Goal: Task Accomplishment & Management: Manage account settings

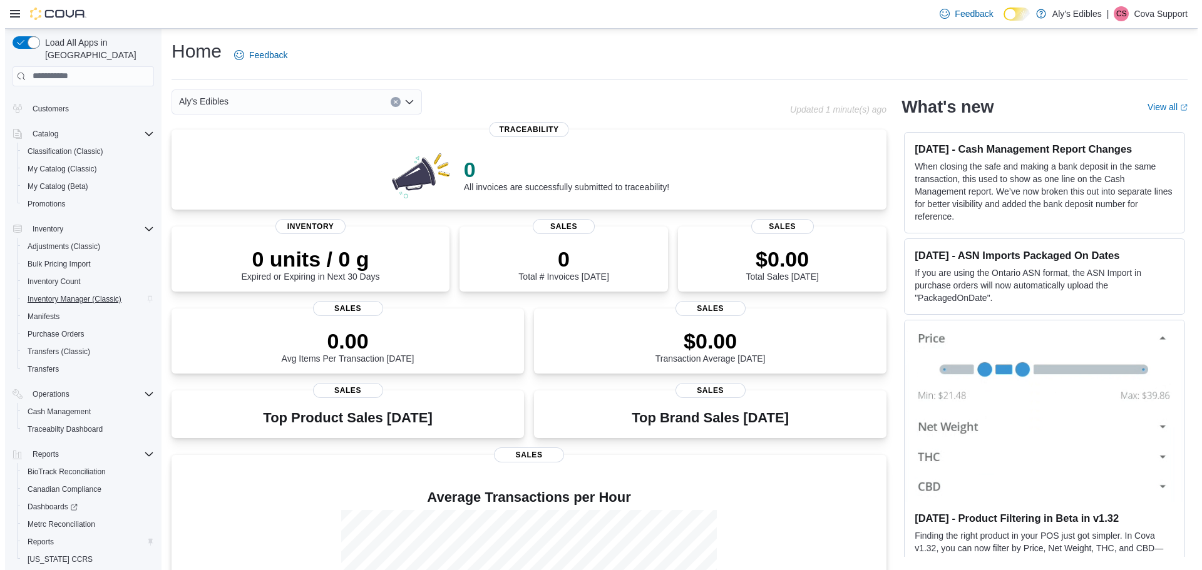
scroll to position [93, 0]
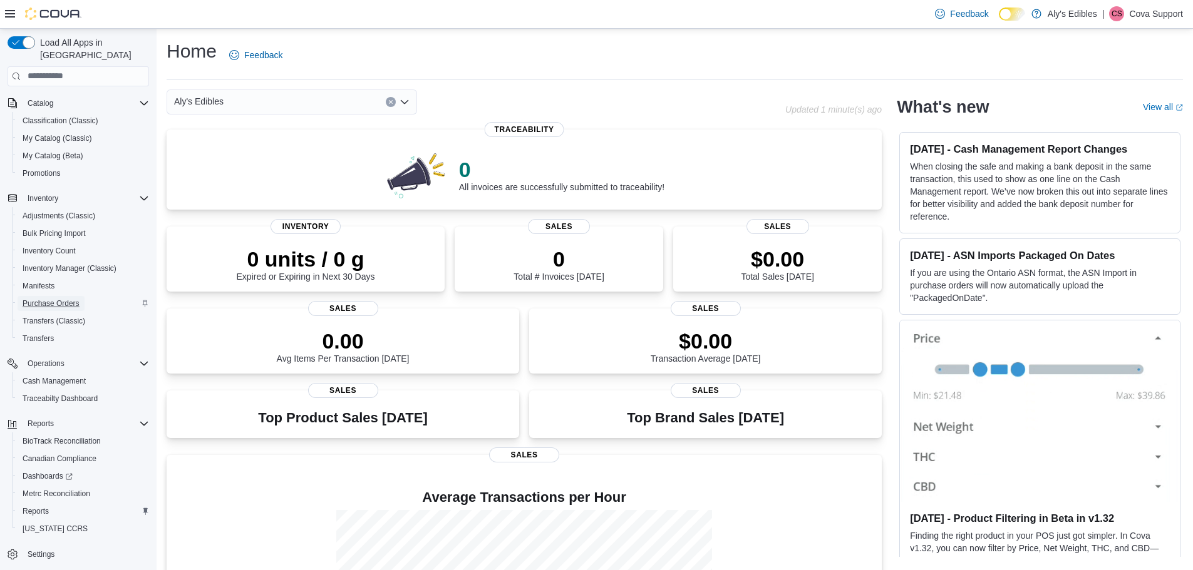
click at [69, 299] on span "Purchase Orders" at bounding box center [51, 304] width 57 height 10
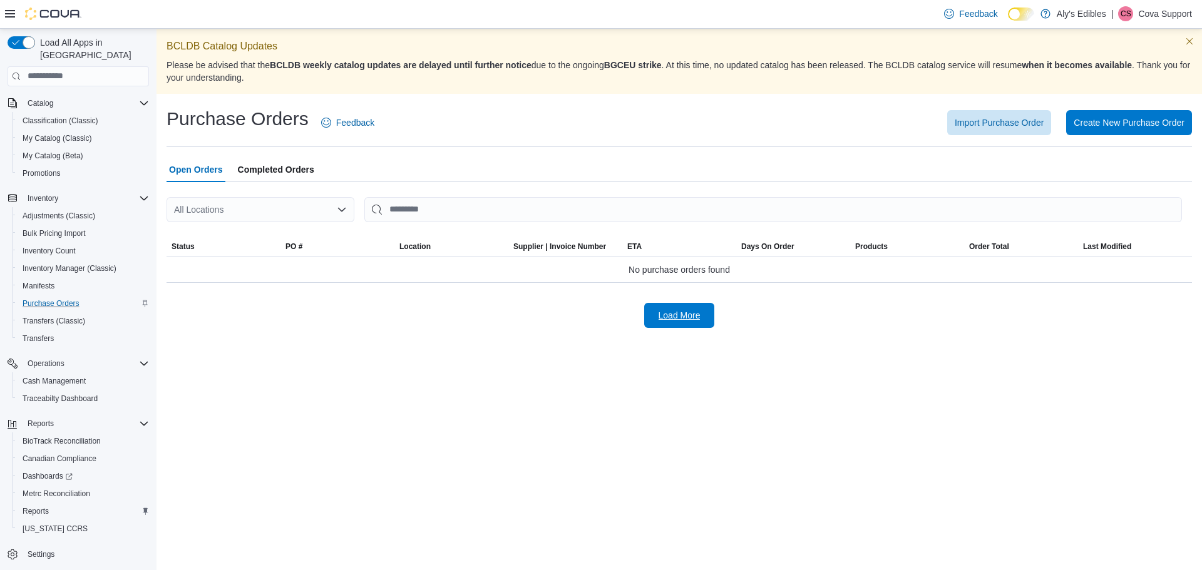
drag, startPoint x: 684, startPoint y: 310, endPoint x: 728, endPoint y: 333, distance: 49.0
click at [684, 311] on span "Load More" at bounding box center [680, 315] width 42 height 13
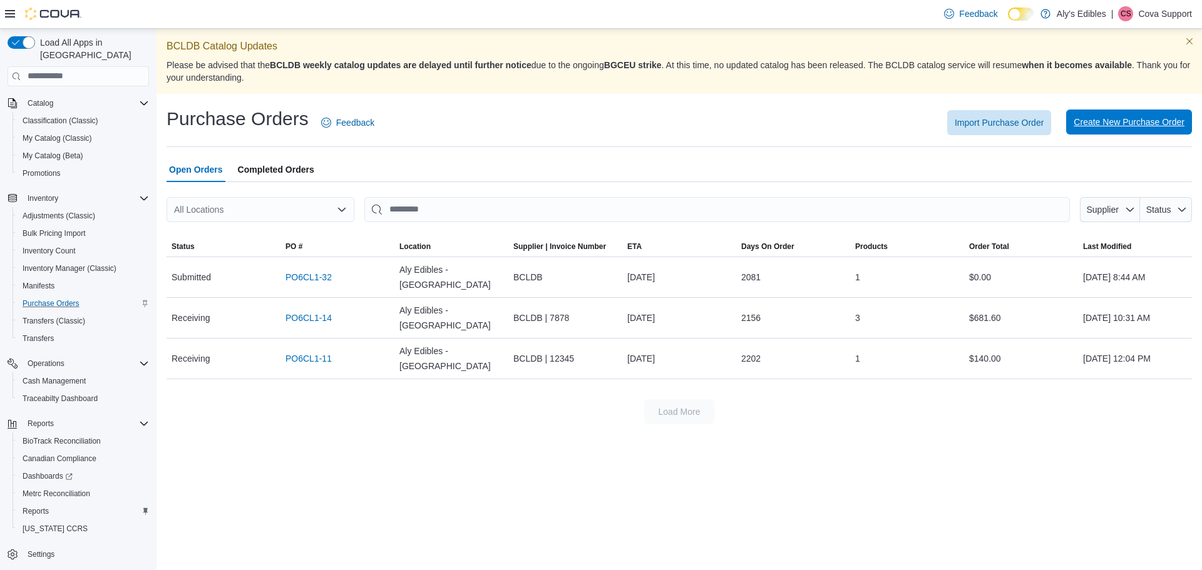
click at [1111, 126] on span "Create New Purchase Order" at bounding box center [1129, 122] width 111 height 13
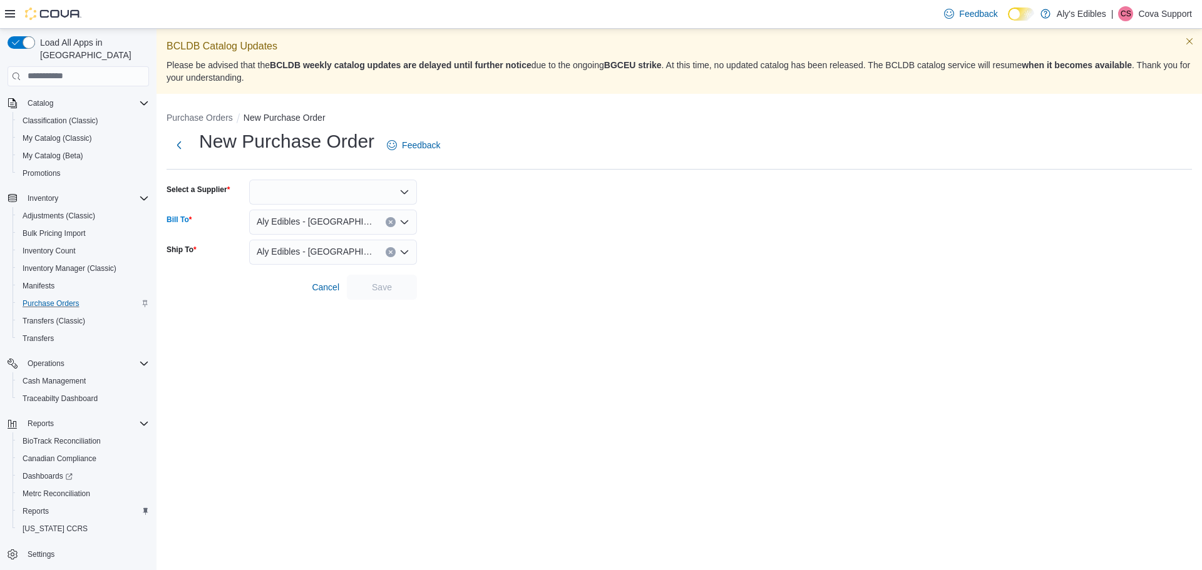
click at [333, 226] on span "Aly Edibles - [GEOGRAPHIC_DATA]" at bounding box center [315, 221] width 116 height 15
click at [352, 198] on div at bounding box center [333, 192] width 168 height 25
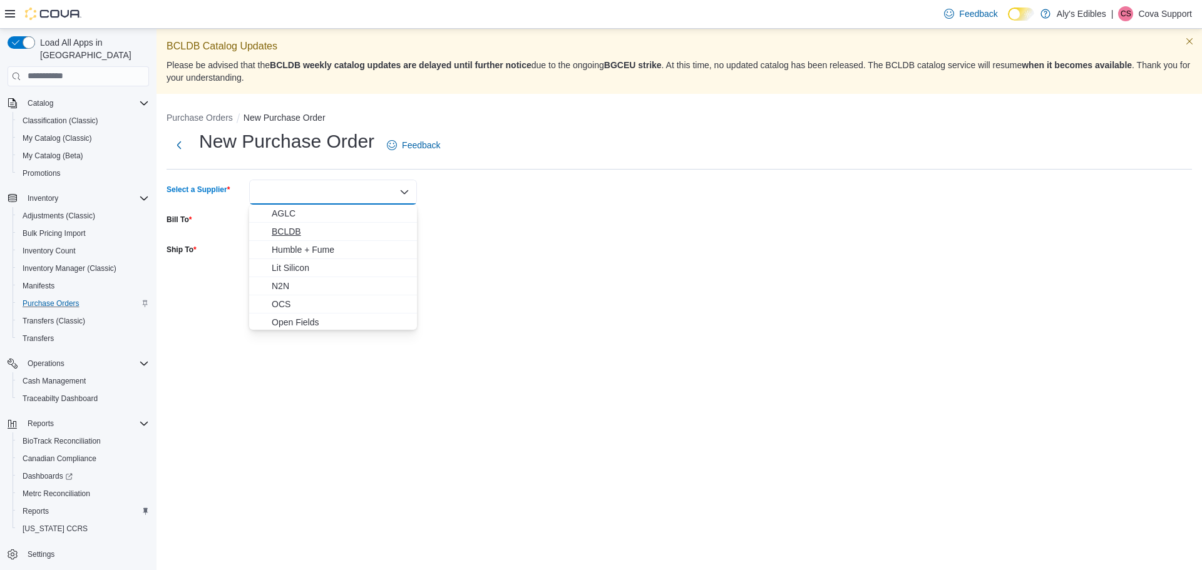
click at [320, 227] on span "BCLDB" at bounding box center [341, 231] width 138 height 13
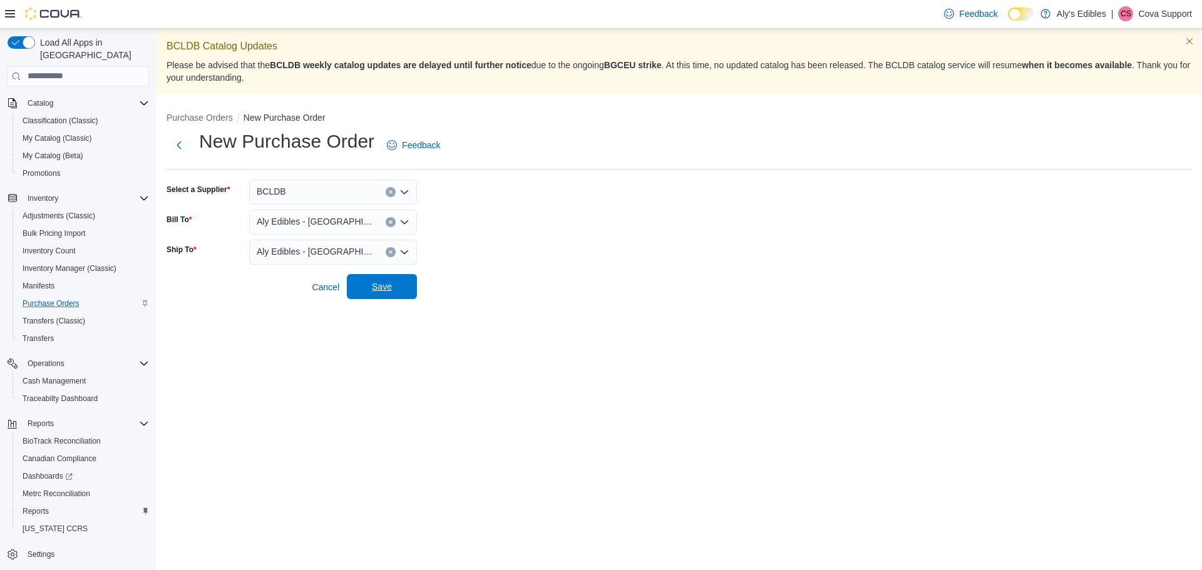
click at [400, 283] on span "Save" at bounding box center [381, 286] width 55 height 25
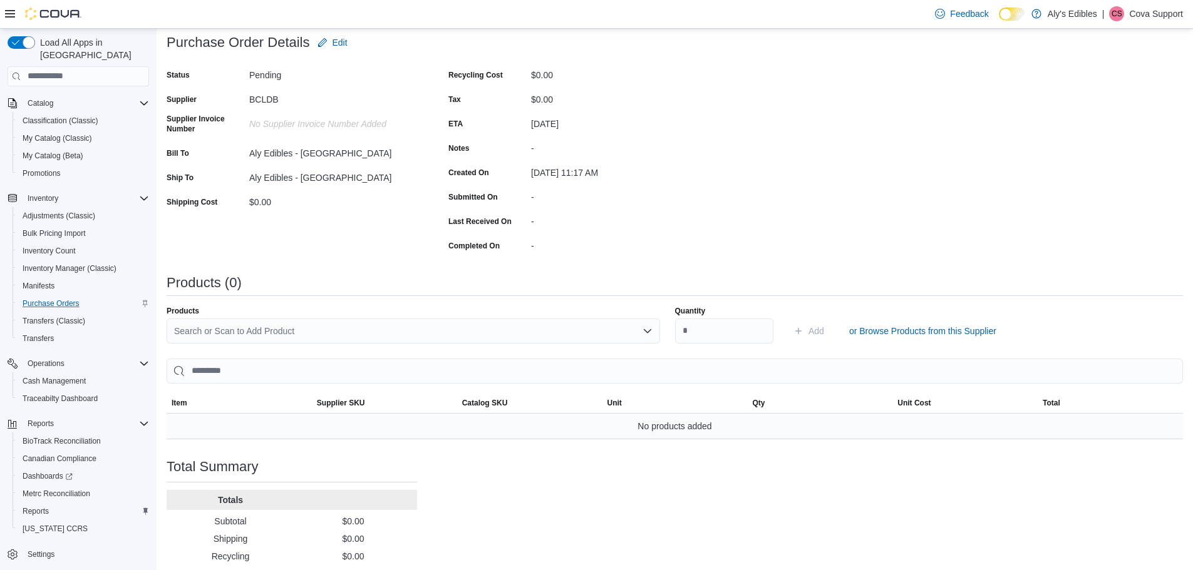
scroll to position [198, 0]
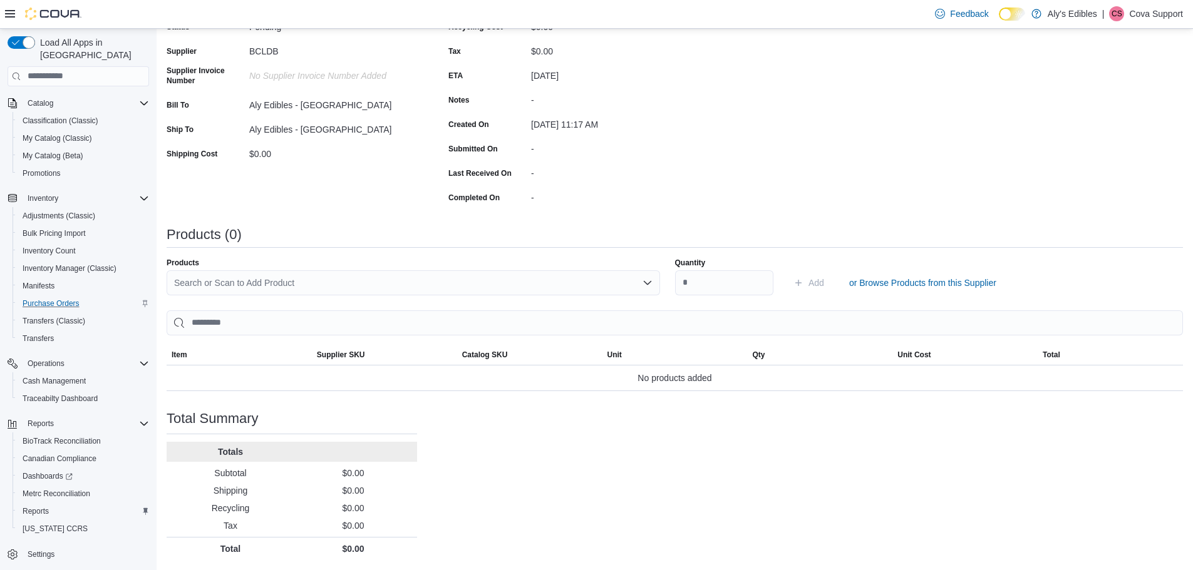
click at [257, 286] on div "Search or Scan to Add Product" at bounding box center [413, 282] width 493 height 25
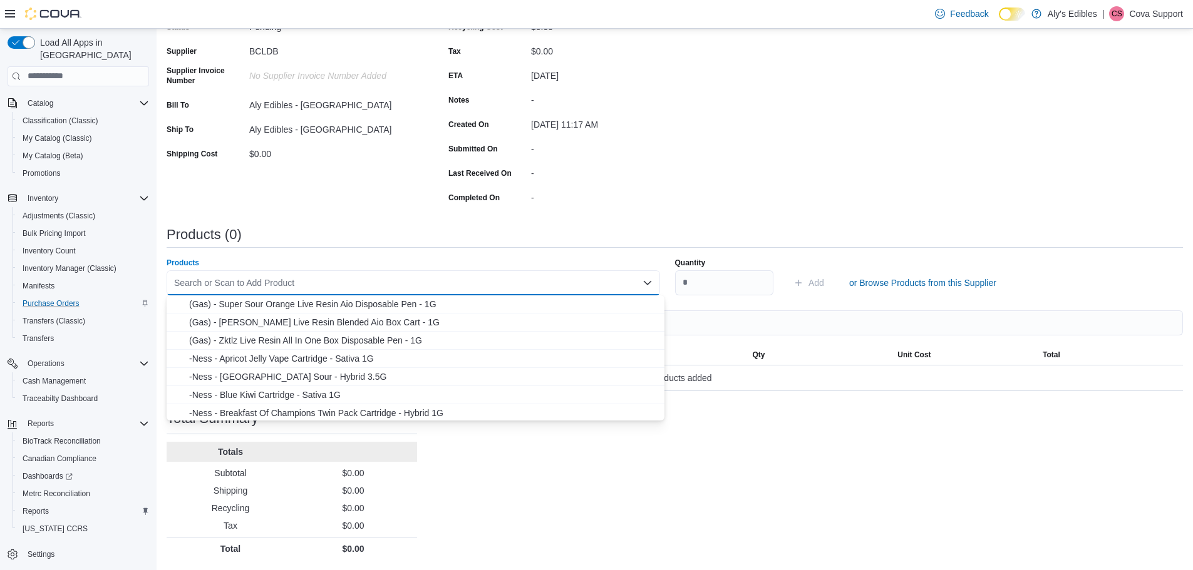
click at [274, 280] on div "Search or Scan to Add Product" at bounding box center [413, 282] width 493 height 25
click at [282, 304] on span "(Gas) - Super Sour Orange Live Resin Aio Disposable Pen - 1G" at bounding box center [423, 304] width 468 height 13
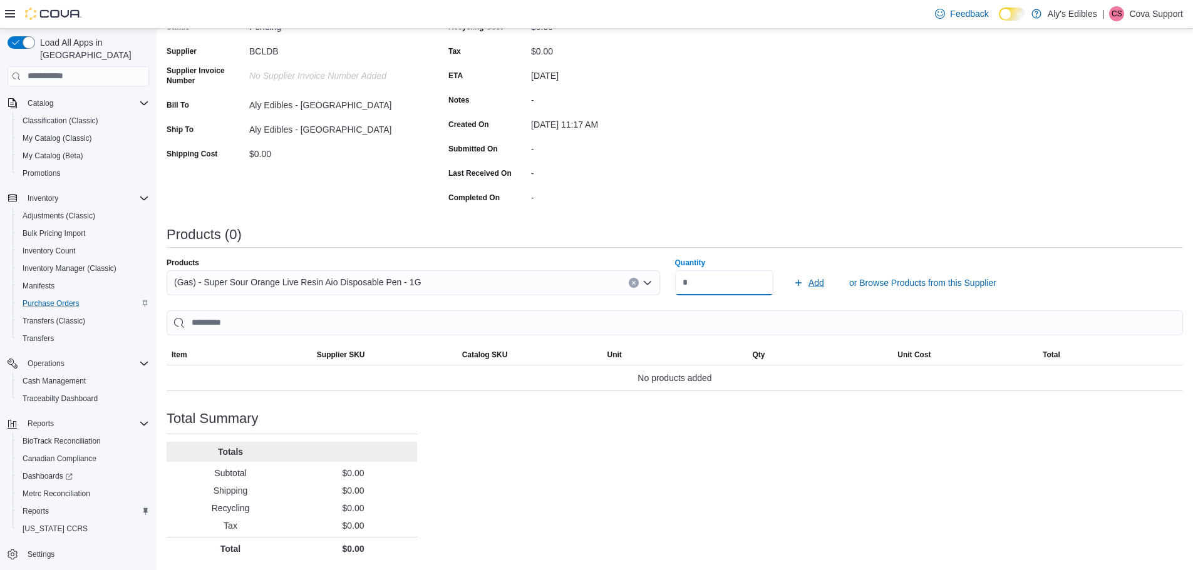
type input "**"
click at [824, 285] on span "Add" at bounding box center [816, 283] width 16 height 13
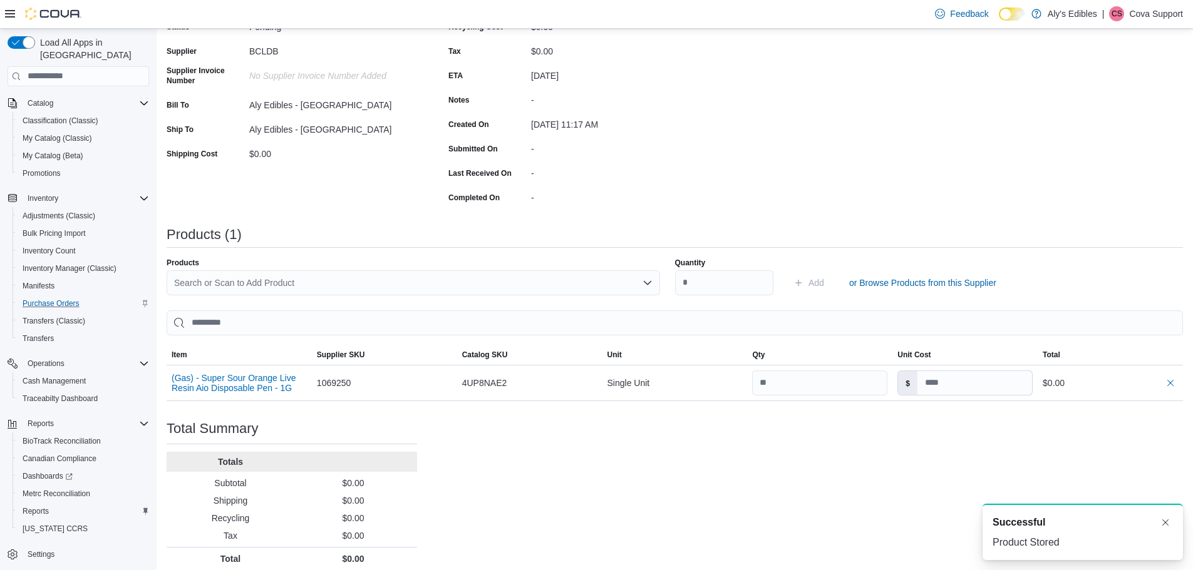
scroll to position [0, 0]
click at [1163, 522] on button "Dismiss toast" at bounding box center [1165, 522] width 15 height 15
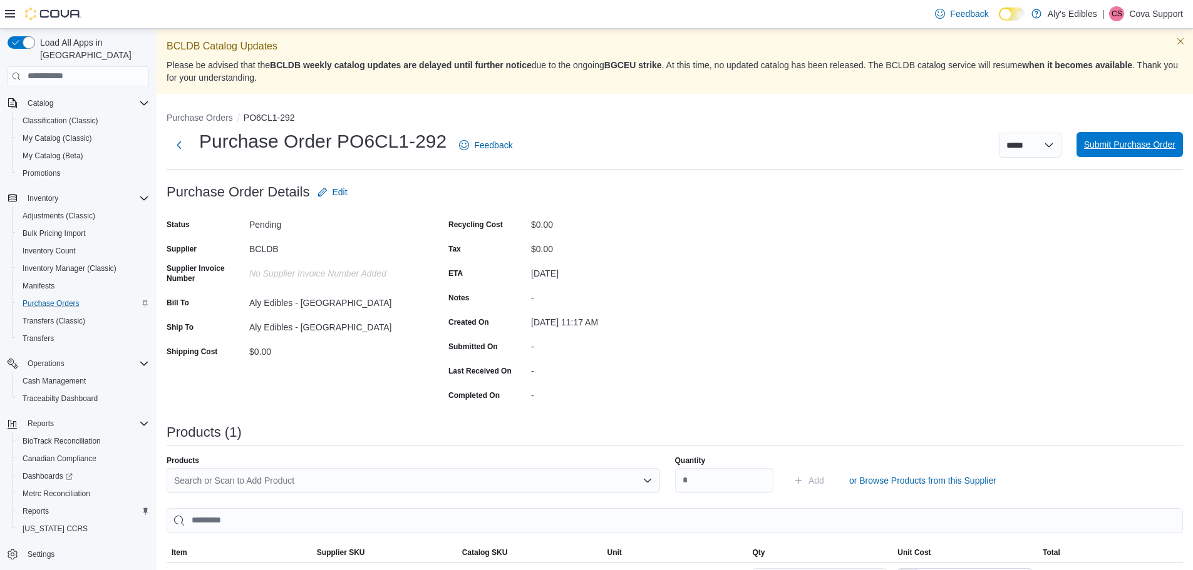
click at [1146, 140] on span "Submit Purchase Order" at bounding box center [1129, 144] width 91 height 13
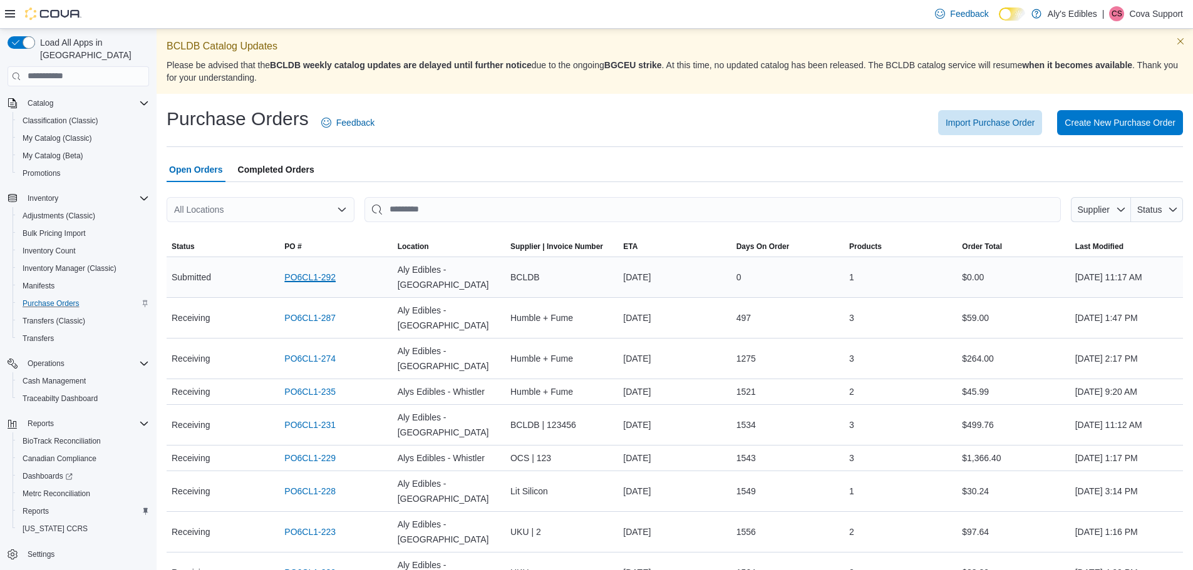
click at [318, 270] on link "PO6CL1-292" at bounding box center [309, 277] width 51 height 15
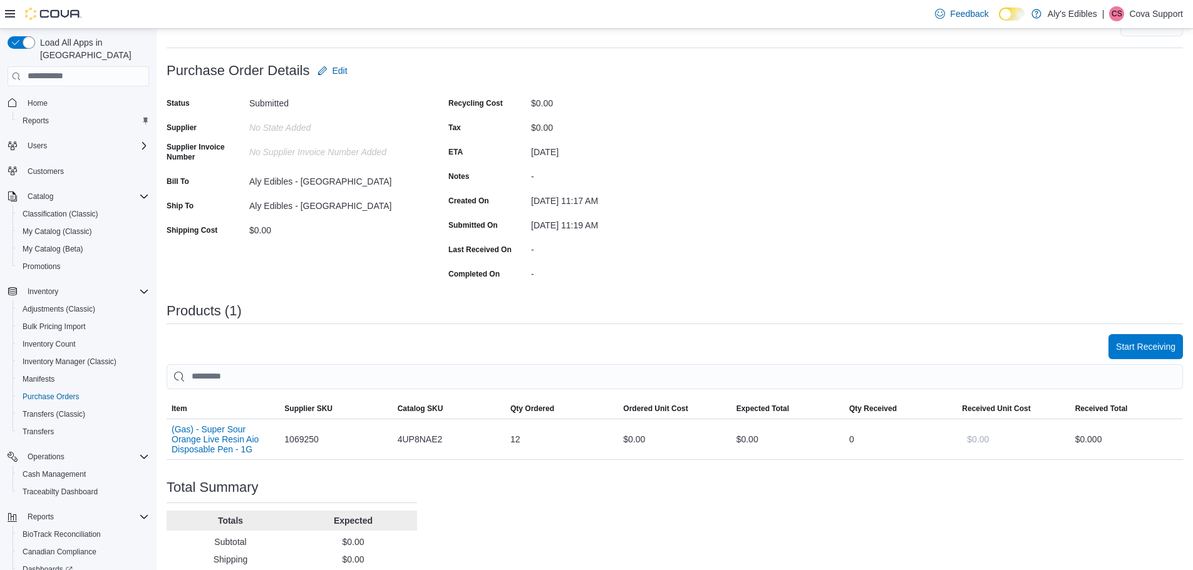
scroll to position [125, 0]
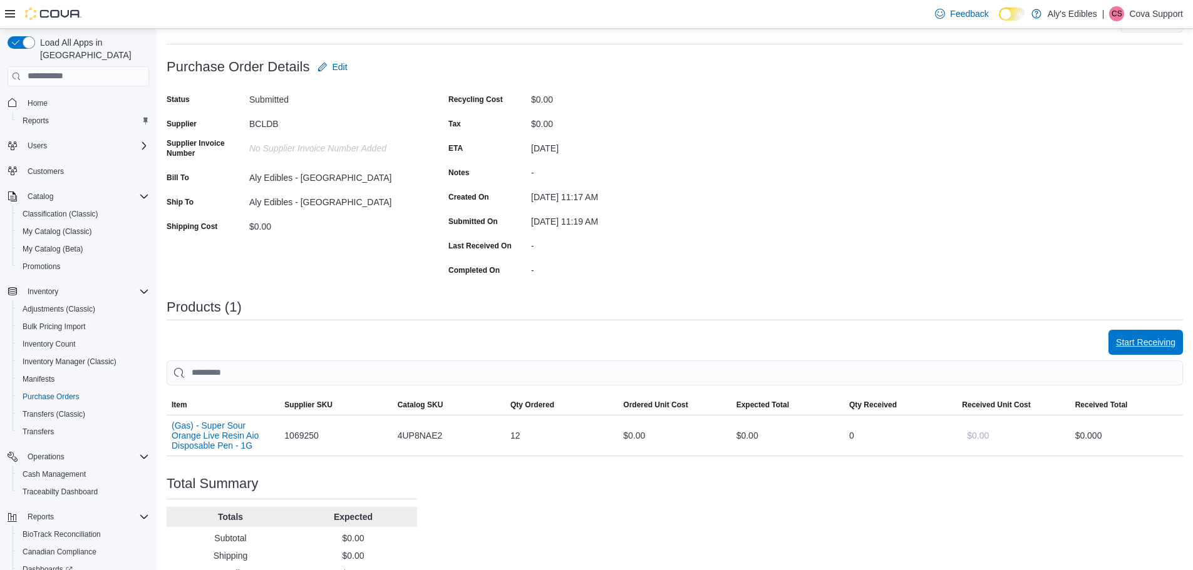
click at [1165, 341] on span "Start Receiving" at bounding box center [1145, 342] width 59 height 13
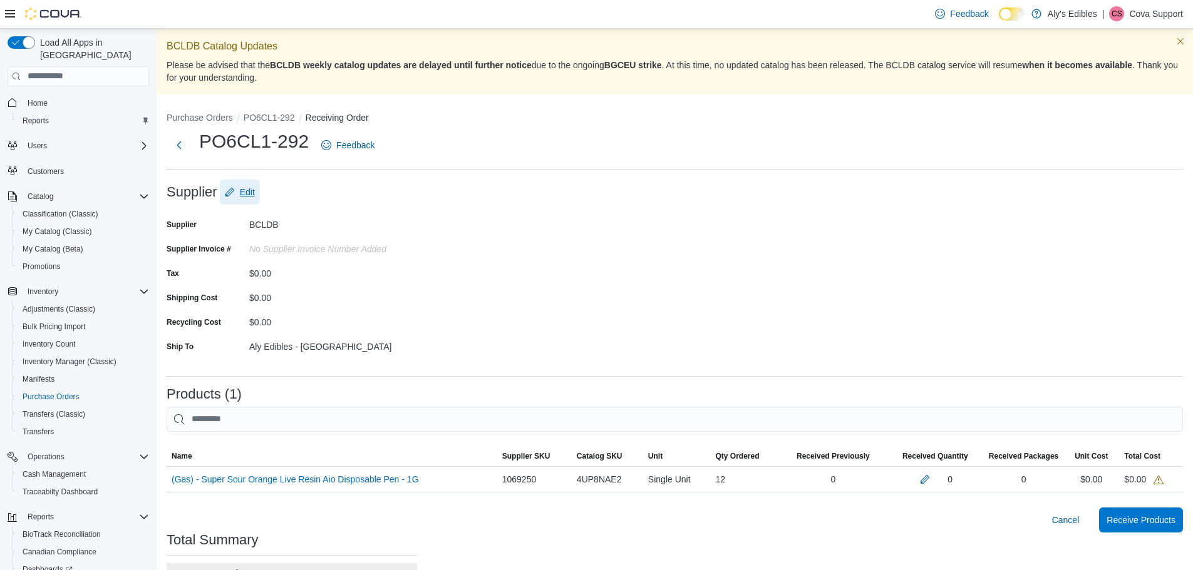
click at [254, 195] on span "Edit" at bounding box center [247, 192] width 15 height 13
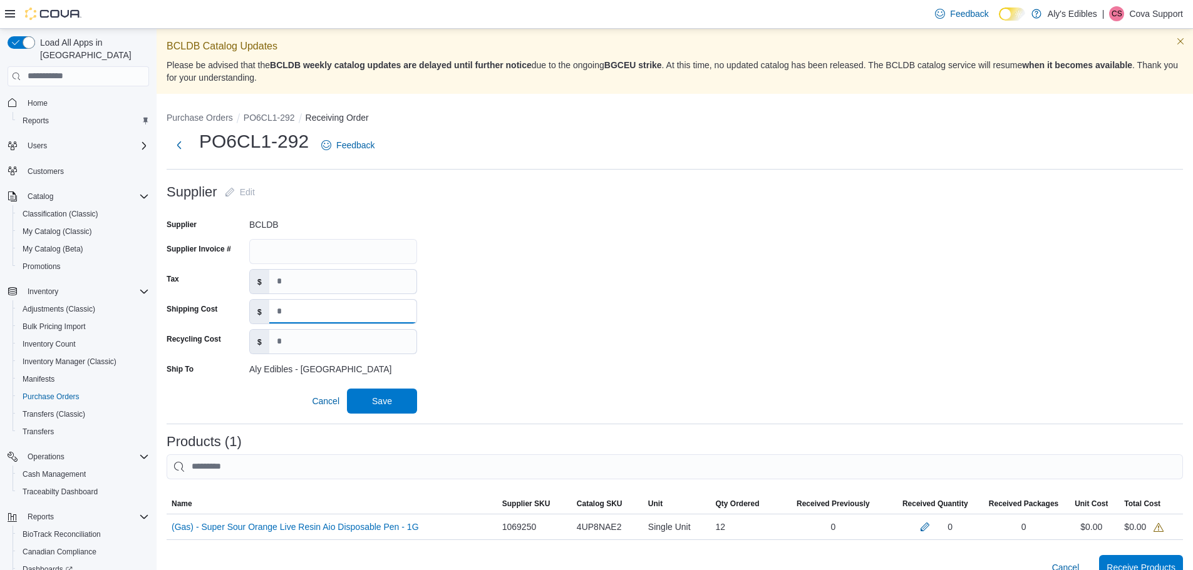
click at [315, 316] on input at bounding box center [342, 312] width 147 height 24
type input "***"
click at [538, 313] on form "Supplier Edit Supplier BCLDB Supplier Invoice # Tax $ Shipping Cost $ *** Recyc…" at bounding box center [675, 297] width 1016 height 234
click at [308, 341] on input at bounding box center [342, 342] width 147 height 24
type input "***"
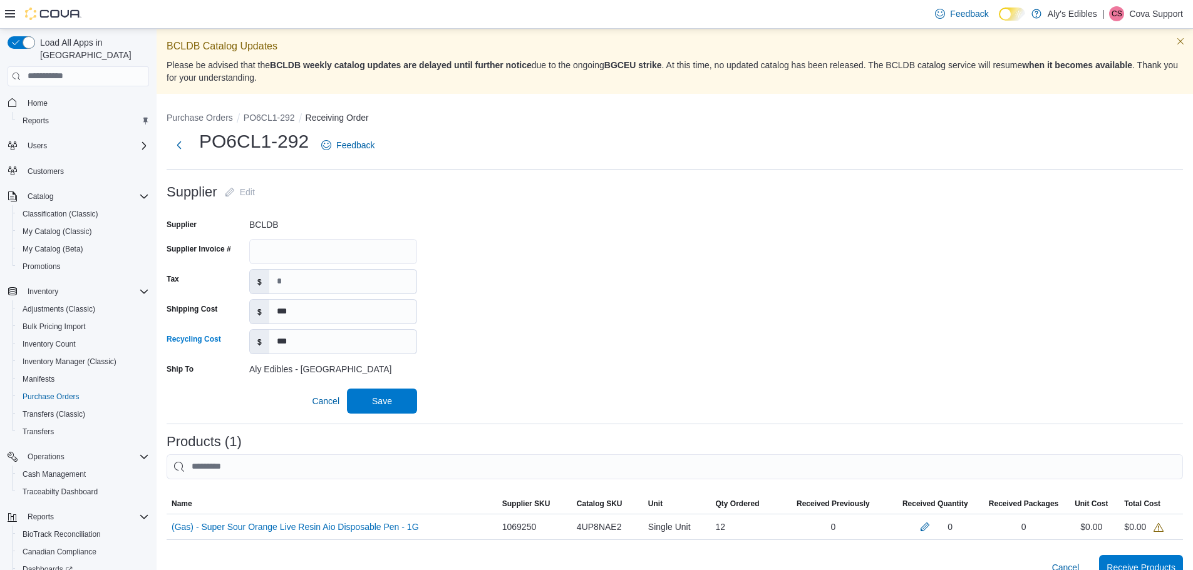
click at [577, 337] on form "Supplier Edit Supplier BCLDB Supplier Invoice # Tax $ Shipping Cost $ *** Recyc…" at bounding box center [675, 297] width 1016 height 234
click at [408, 406] on span "Save" at bounding box center [381, 400] width 55 height 25
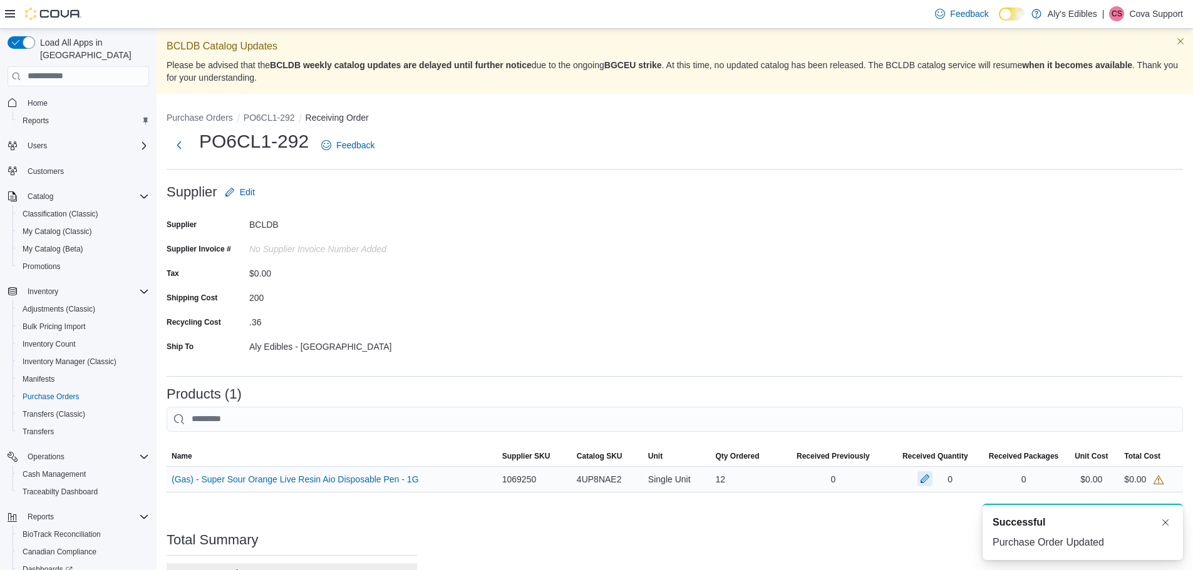
click at [932, 480] on button "button" at bounding box center [924, 478] width 15 height 15
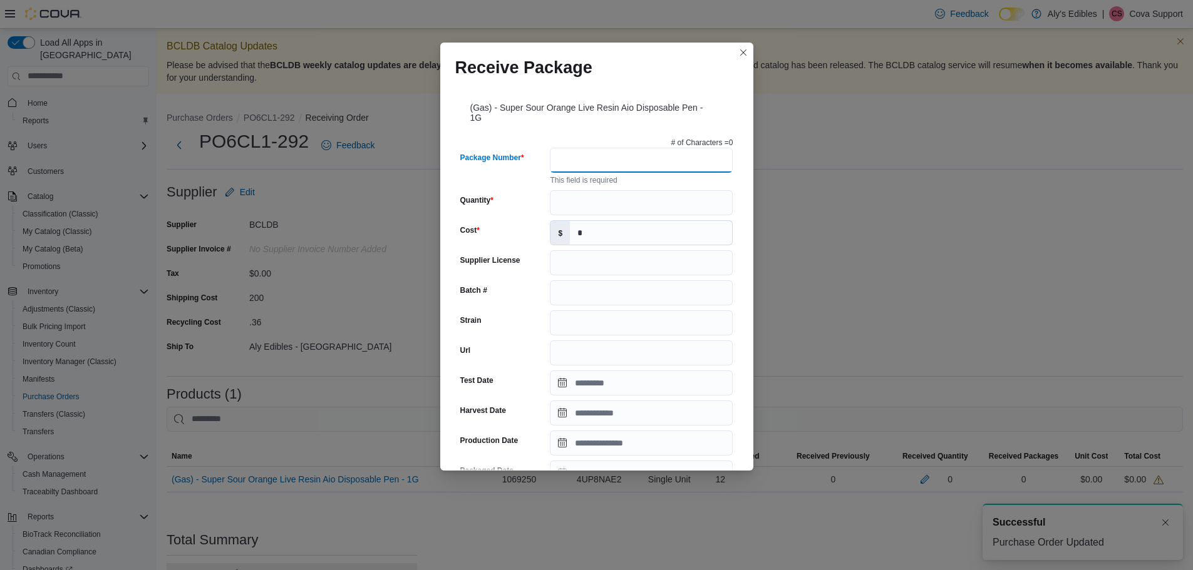
click at [615, 171] on input "Package Number" at bounding box center [641, 160] width 183 height 25
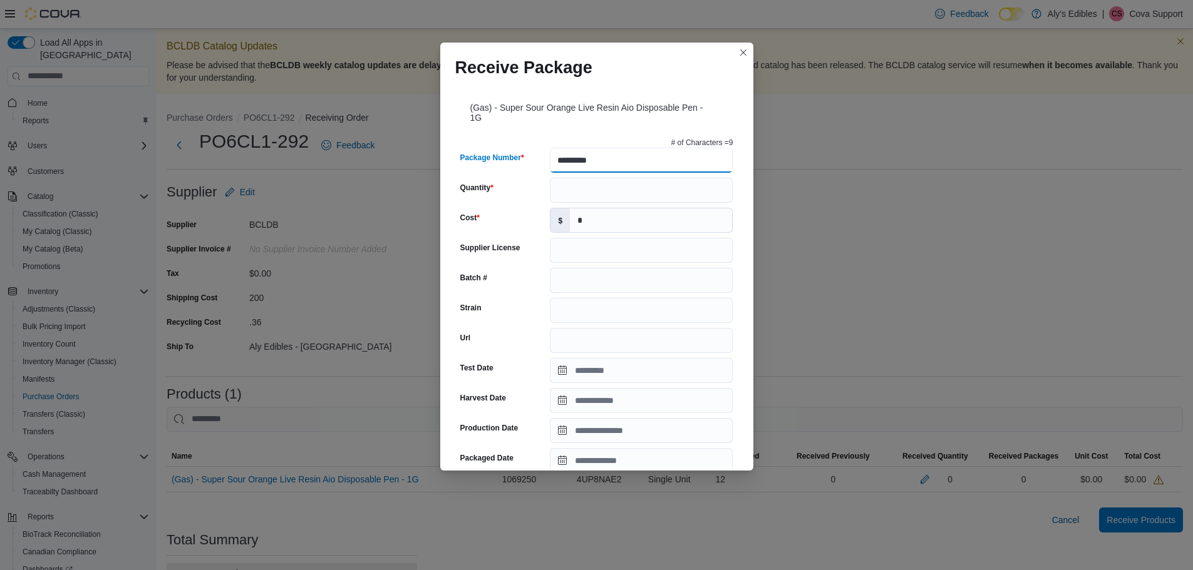
type input "*********"
click at [609, 191] on input "Quantity" at bounding box center [641, 190] width 183 height 25
type input "**"
click at [601, 215] on input "*" at bounding box center [651, 221] width 162 height 24
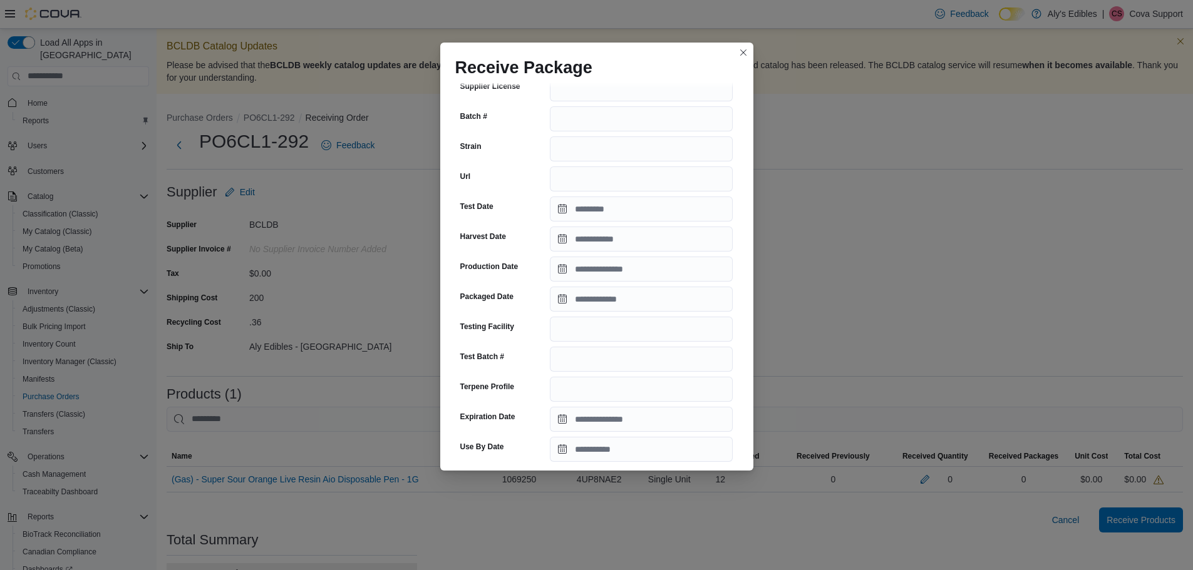
scroll to position [188, 0]
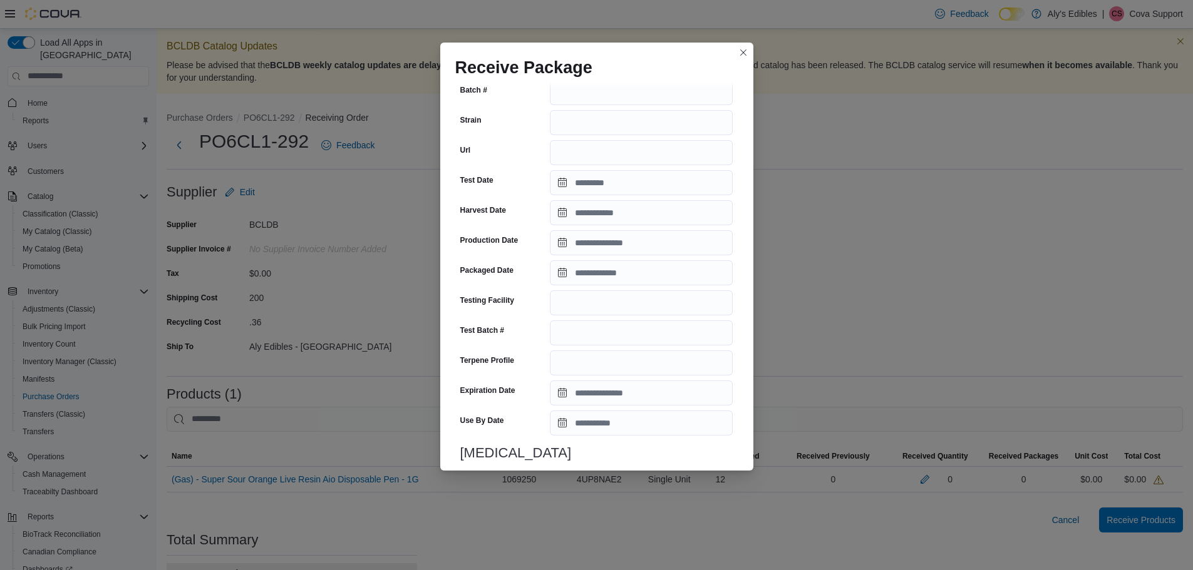
type input "*****"
click at [621, 273] on input "Packaged Date" at bounding box center [641, 272] width 183 height 25
click at [702, 299] on button "Next month" at bounding box center [701, 301] width 20 height 20
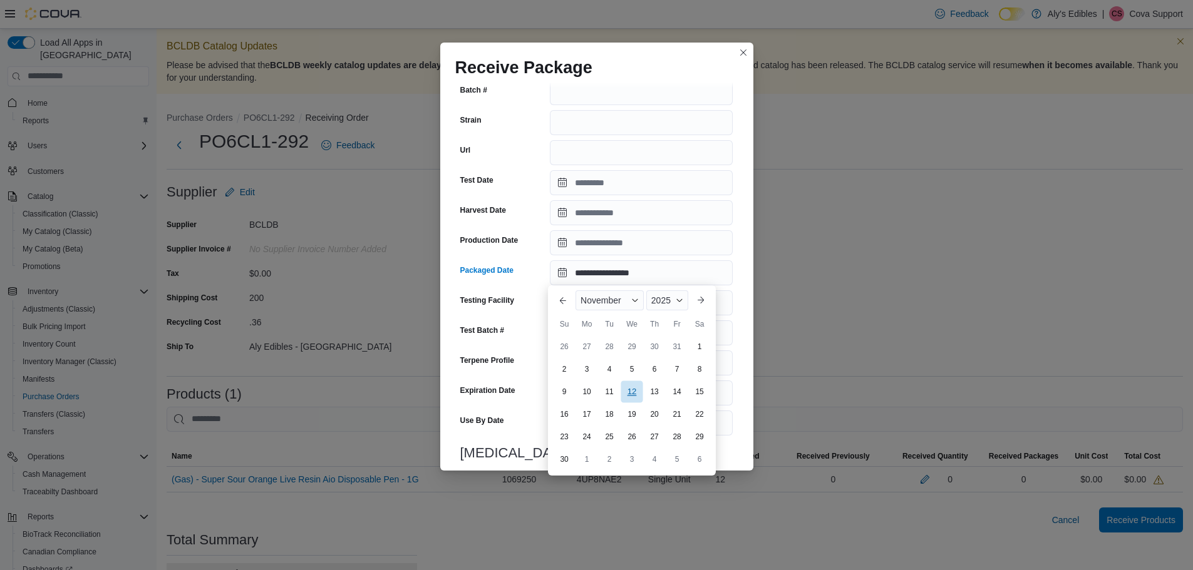
click at [637, 391] on div "12" at bounding box center [632, 392] width 22 height 22
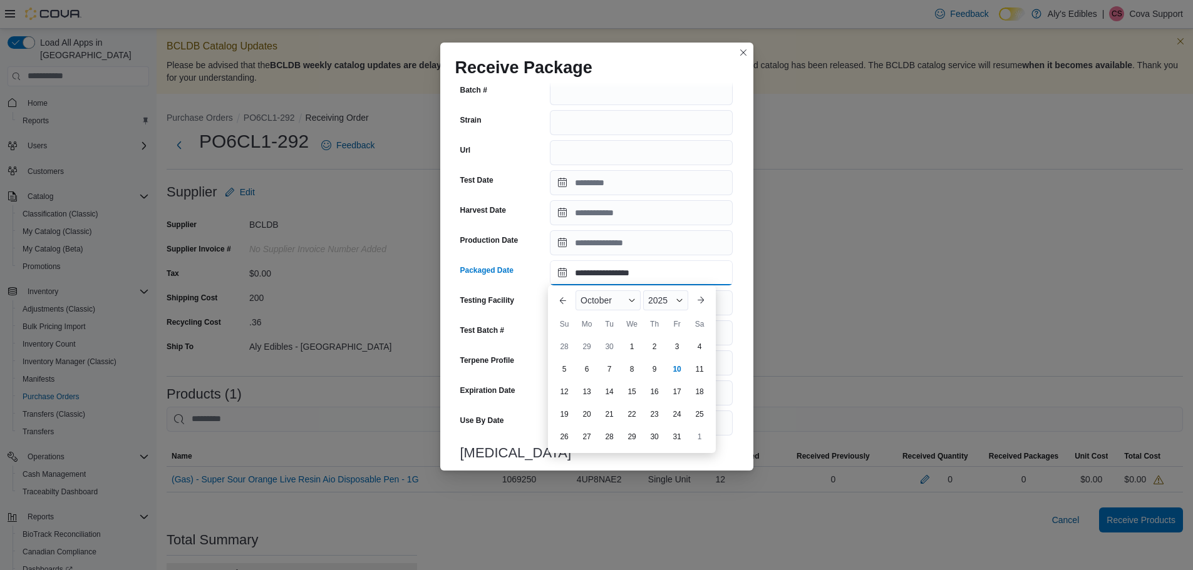
click at [595, 274] on input "**********" at bounding box center [641, 272] width 183 height 25
click at [565, 296] on button "Previous Month" at bounding box center [563, 301] width 20 height 20
drag, startPoint x: 566, startPoint y: 301, endPoint x: 572, endPoint y: 308, distance: 9.8
click at [566, 300] on button "Previous Month" at bounding box center [563, 301] width 20 height 20
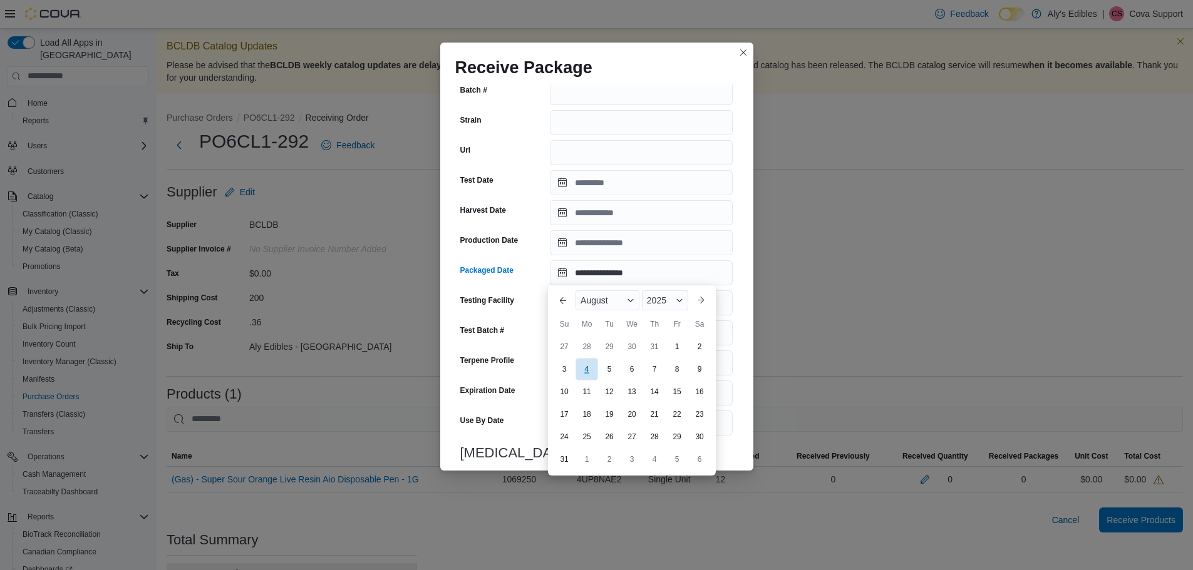
click at [591, 371] on div "4" at bounding box center [586, 370] width 22 height 22
type input "**********"
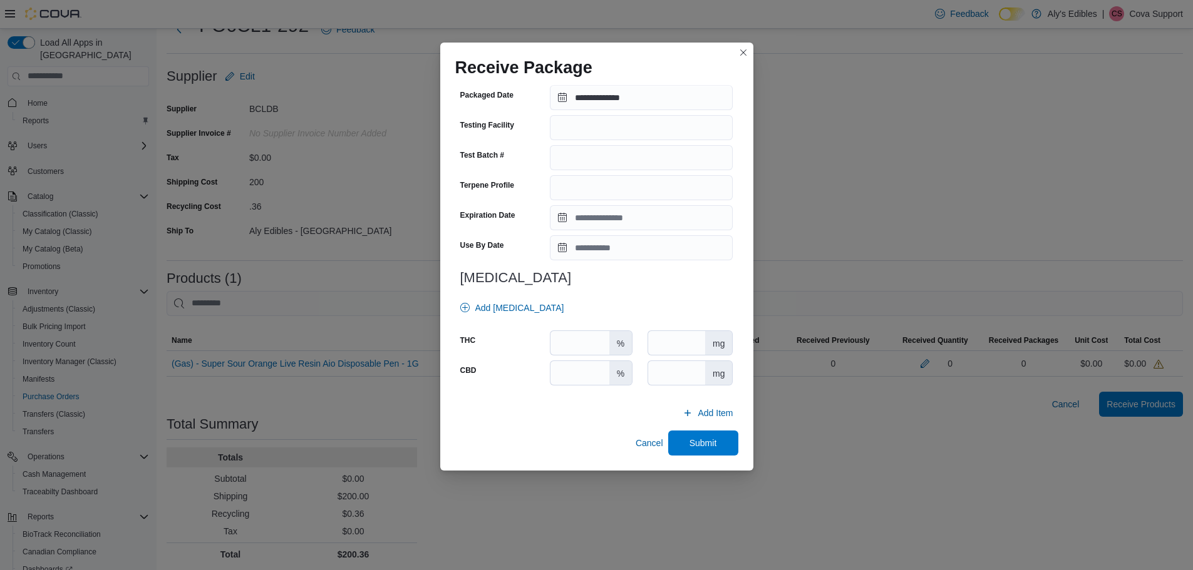
scroll to position [121, 0]
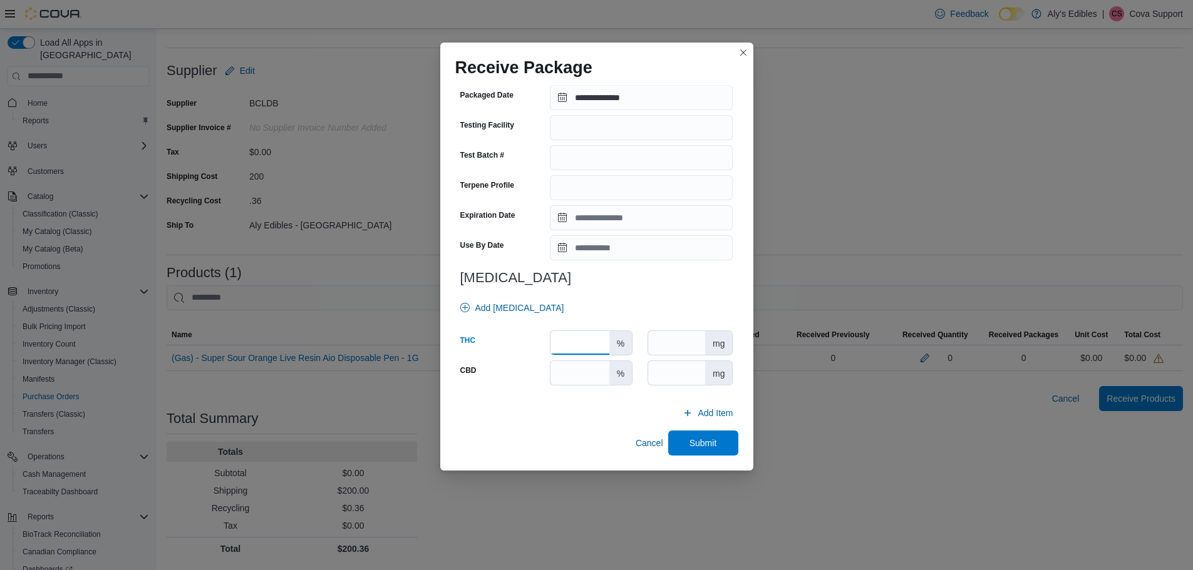
click at [586, 339] on input "number" at bounding box center [579, 343] width 58 height 24
type input "**"
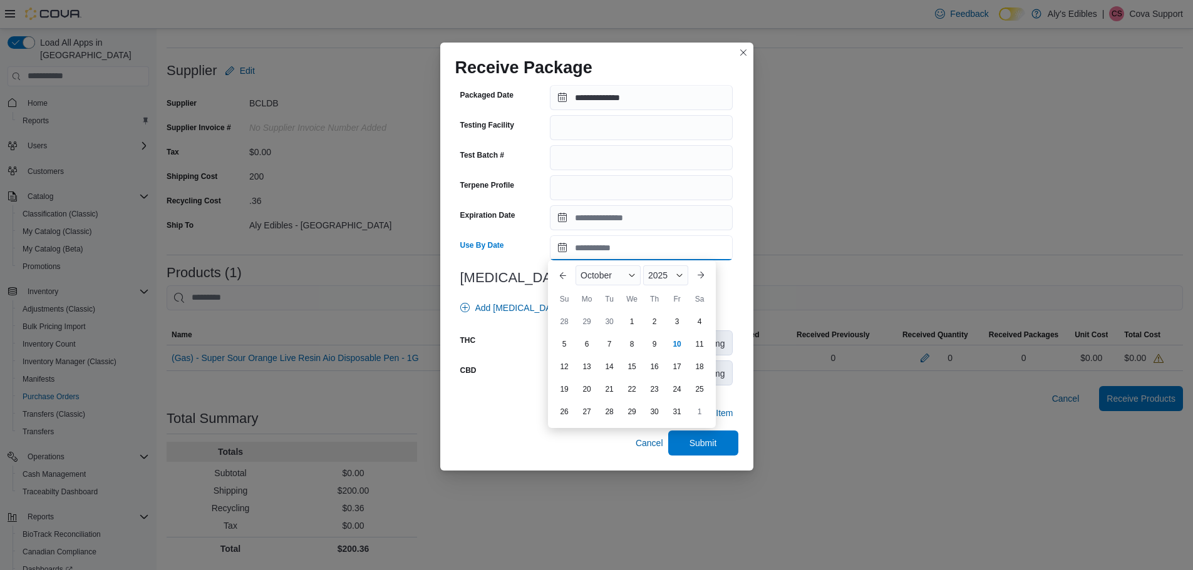
click at [694, 239] on input "Use By Date" at bounding box center [641, 247] width 183 height 25
click at [714, 447] on span "Submit" at bounding box center [703, 442] width 55 height 25
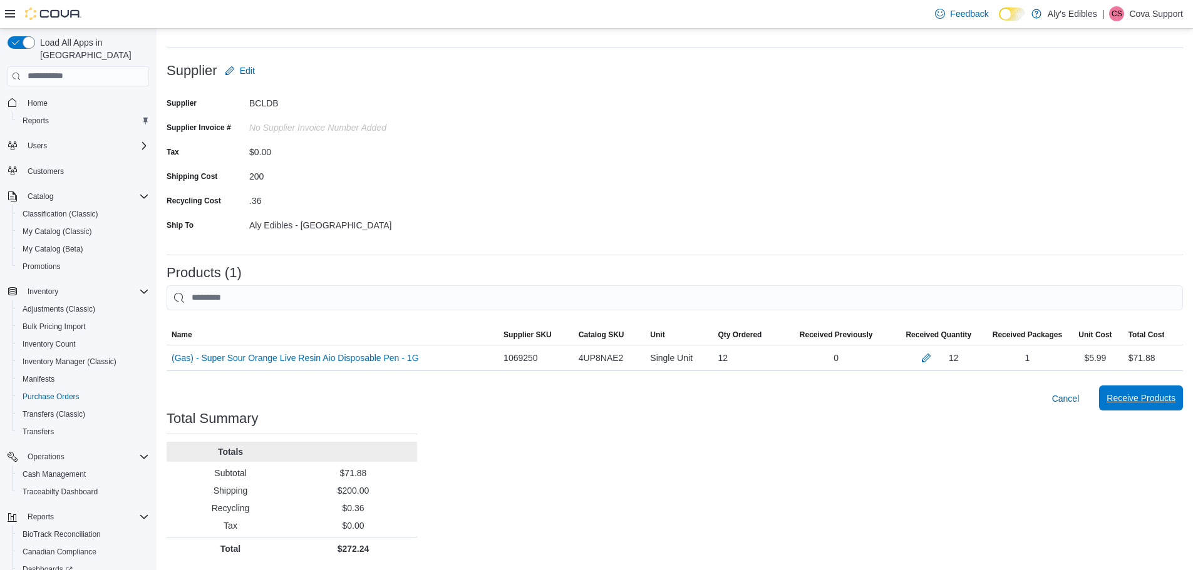
click at [1158, 398] on span "Receive Products" at bounding box center [1140, 398] width 69 height 13
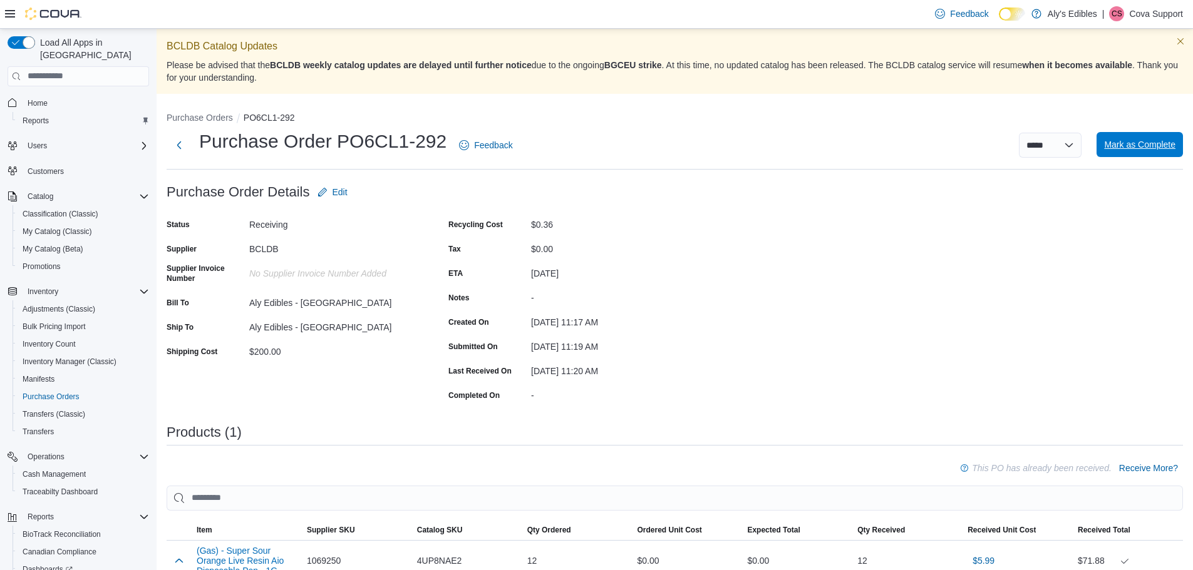
click at [1138, 146] on span "Mark as Complete" at bounding box center [1139, 144] width 71 height 13
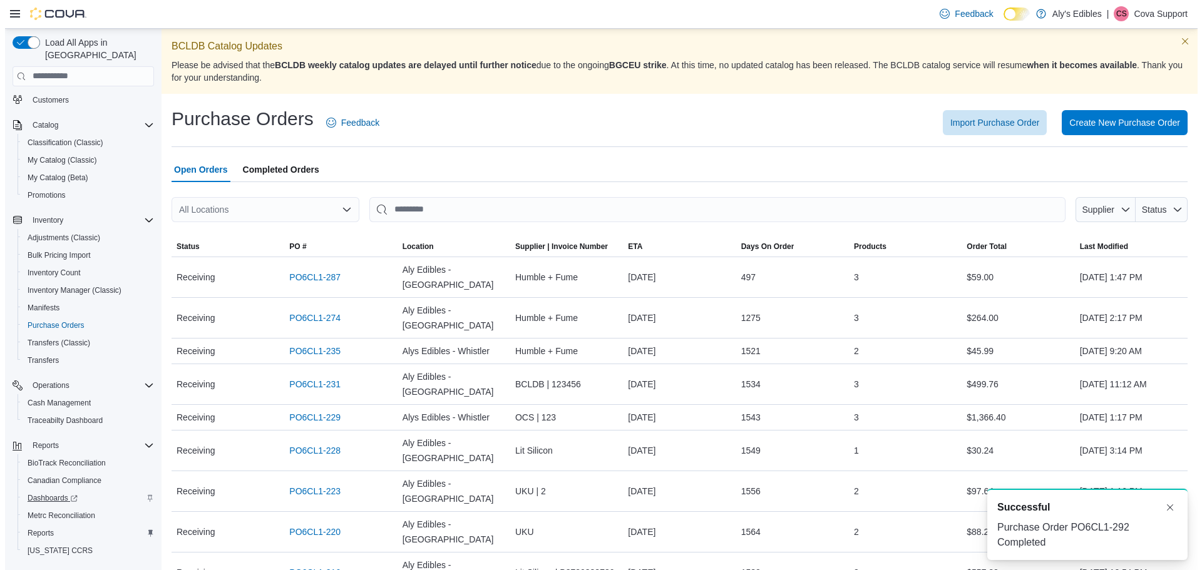
scroll to position [93, 0]
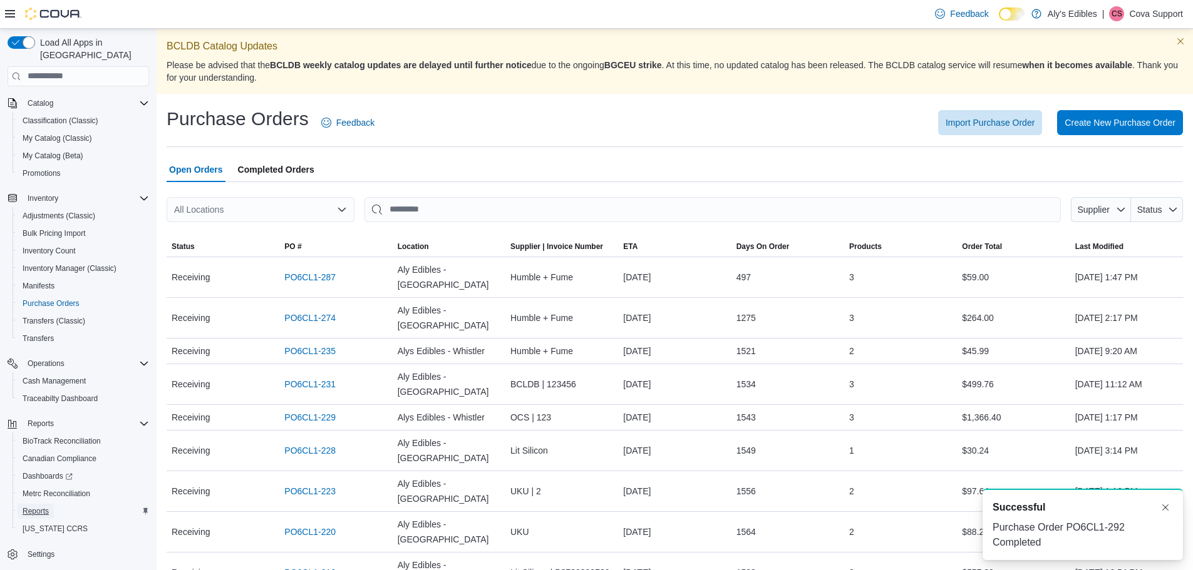
click at [49, 504] on link "Reports" at bounding box center [36, 511] width 36 height 15
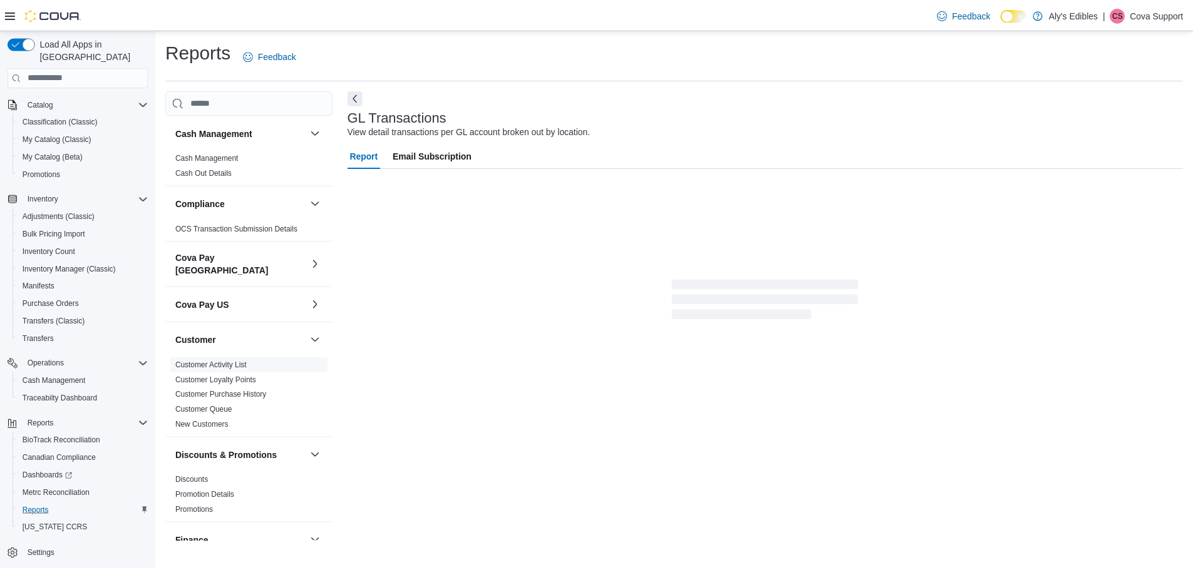
scroll to position [188, 0]
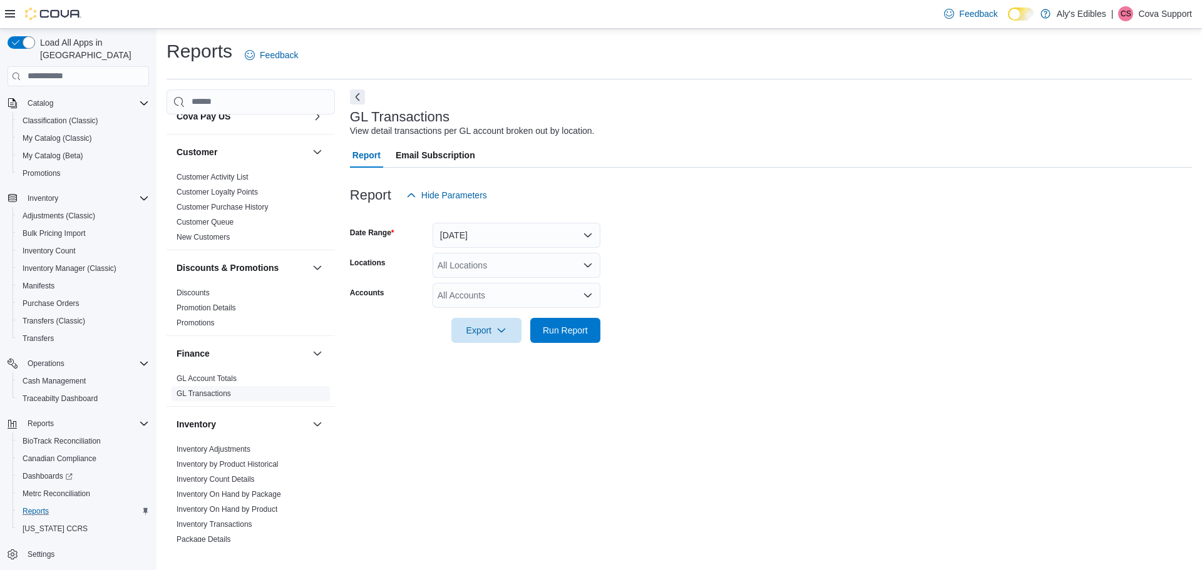
click at [206, 389] on link "GL Transactions" at bounding box center [204, 393] width 54 height 9
click at [507, 234] on button "[DATE]" at bounding box center [517, 235] width 168 height 25
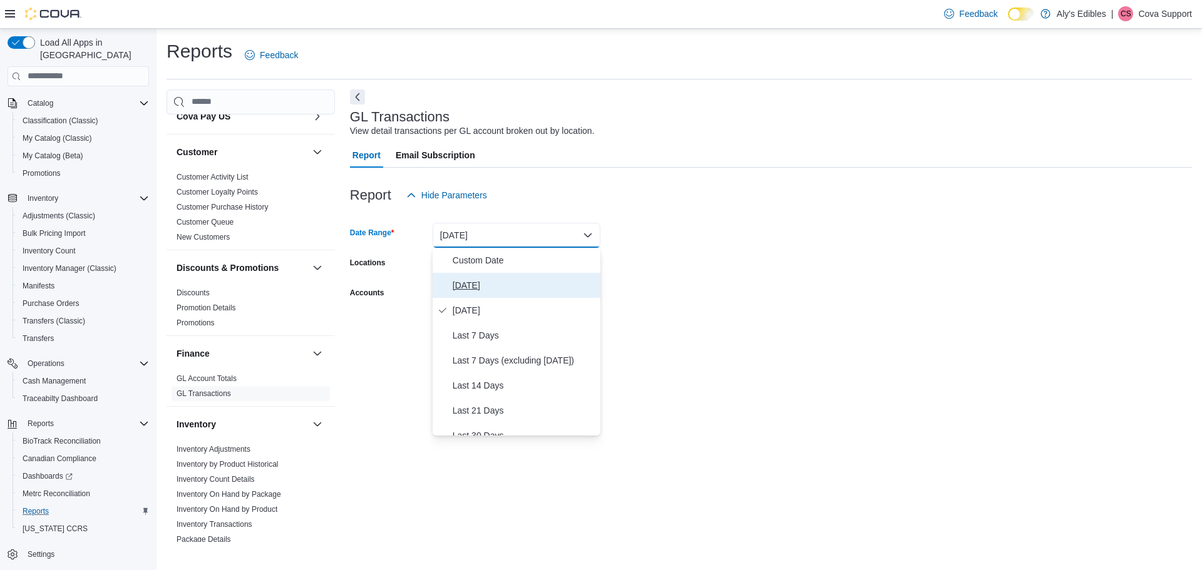
click at [488, 284] on span "[DATE]" at bounding box center [524, 285] width 143 height 15
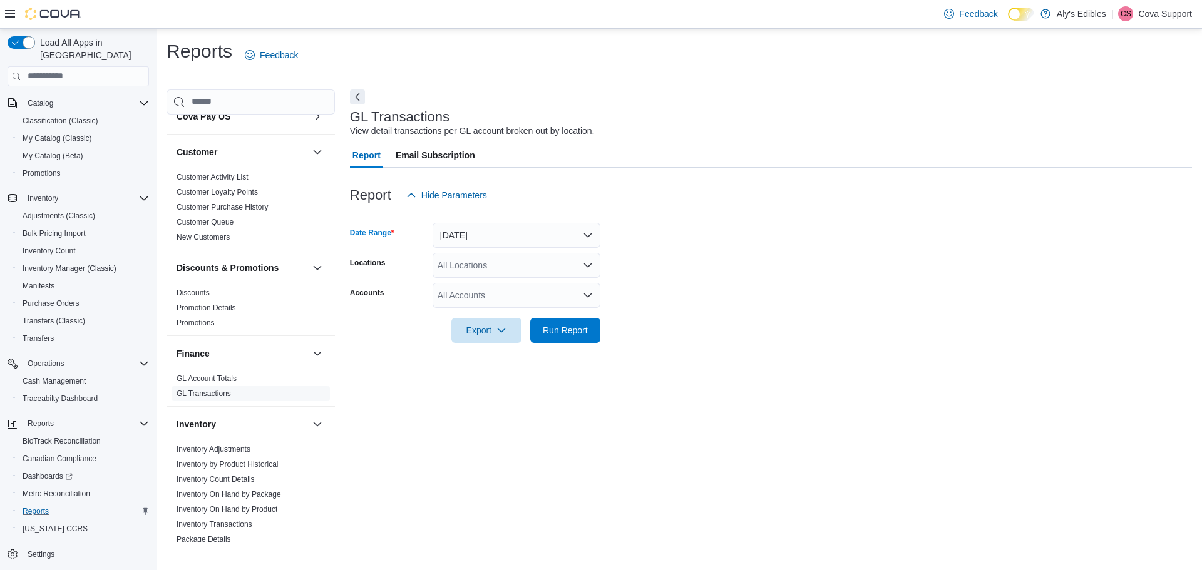
click at [682, 212] on div at bounding box center [771, 215] width 842 height 15
click at [589, 332] on span "Run Report" at bounding box center [565, 329] width 55 height 25
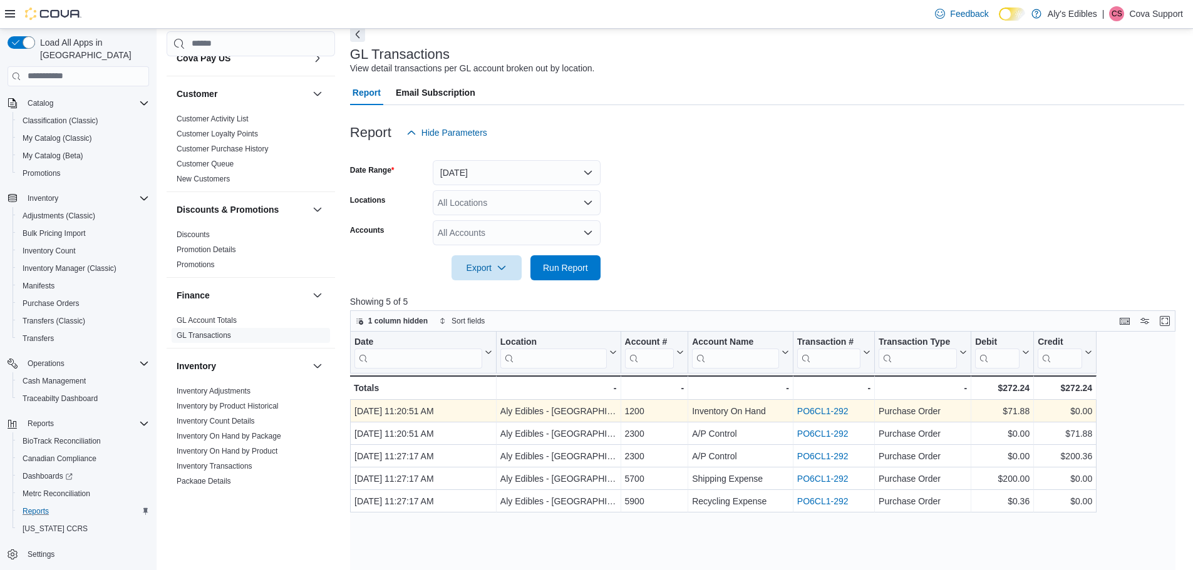
scroll to position [125, 0]
